Goal: Information Seeking & Learning: Learn about a topic

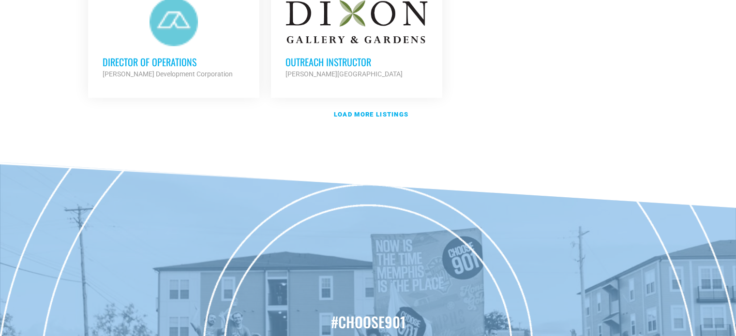
scroll to position [1264, 0]
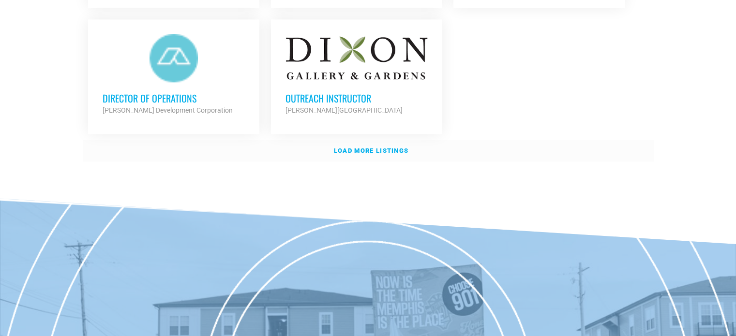
click at [351, 147] on strong "Load more listings" at bounding box center [371, 150] width 75 height 7
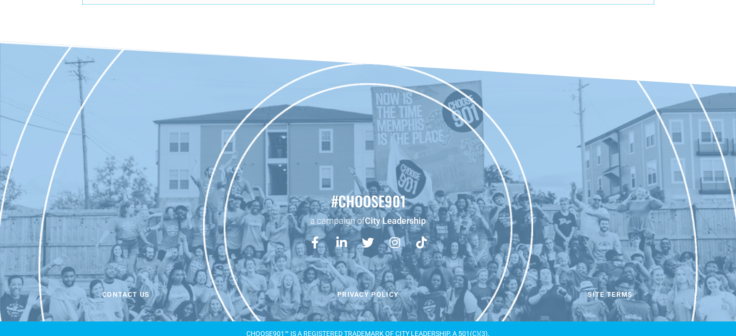
scroll to position [2174, 0]
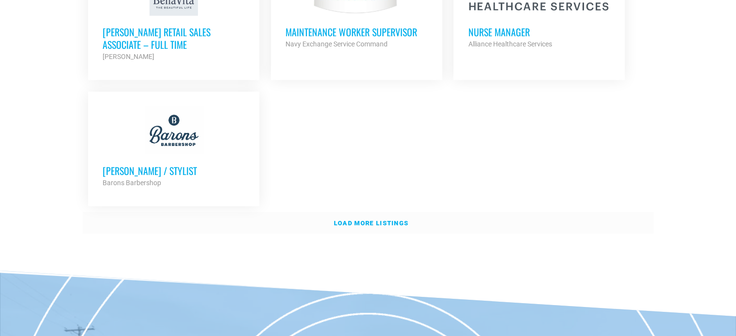
click at [367, 220] on strong "Load more listings" at bounding box center [371, 223] width 75 height 7
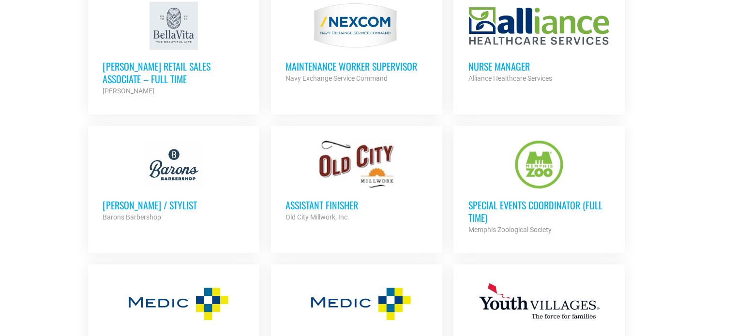
scroll to position [2122, 0]
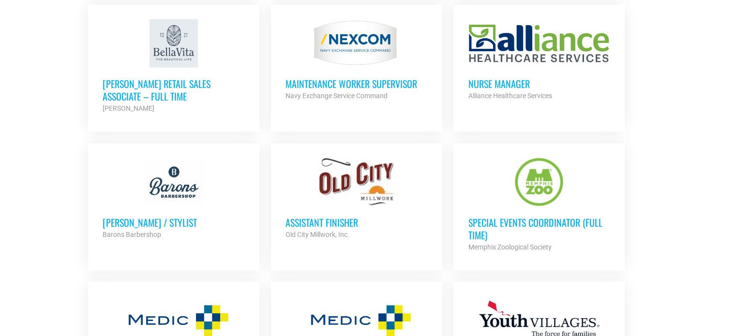
click at [363, 170] on div at bounding box center [357, 182] width 142 height 48
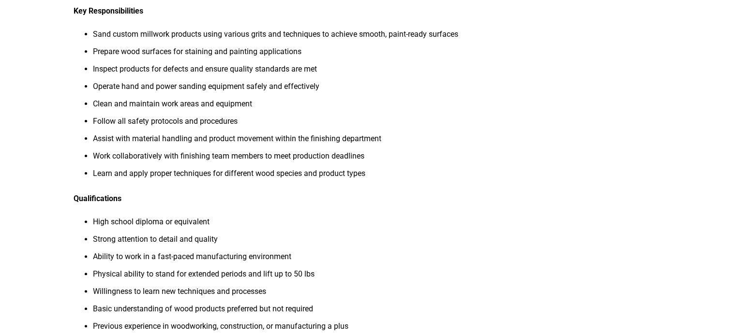
scroll to position [283, 0]
